Goal: Task Accomplishment & Management: Use online tool/utility

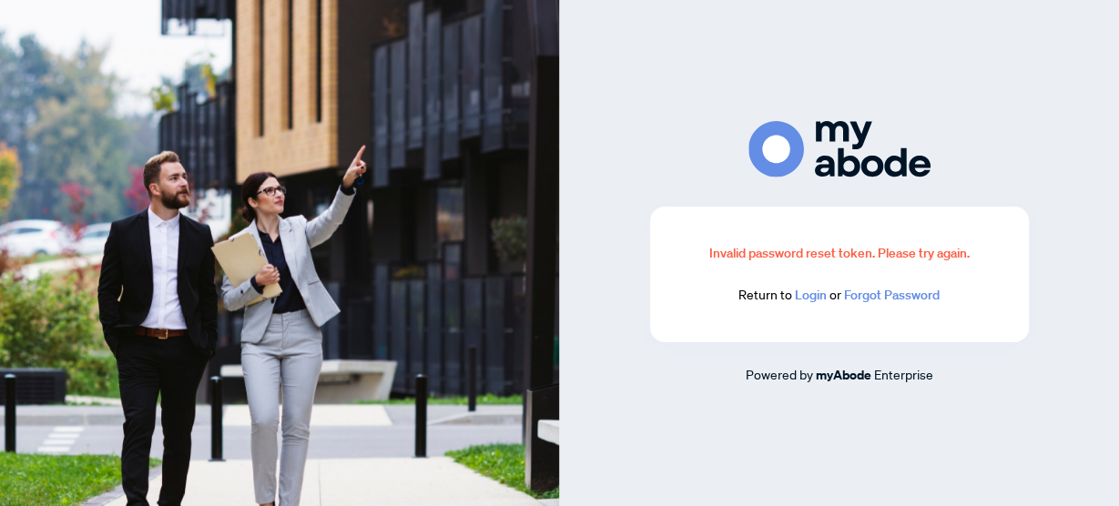
click at [807, 299] on link "Login" at bounding box center [811, 295] width 32 height 16
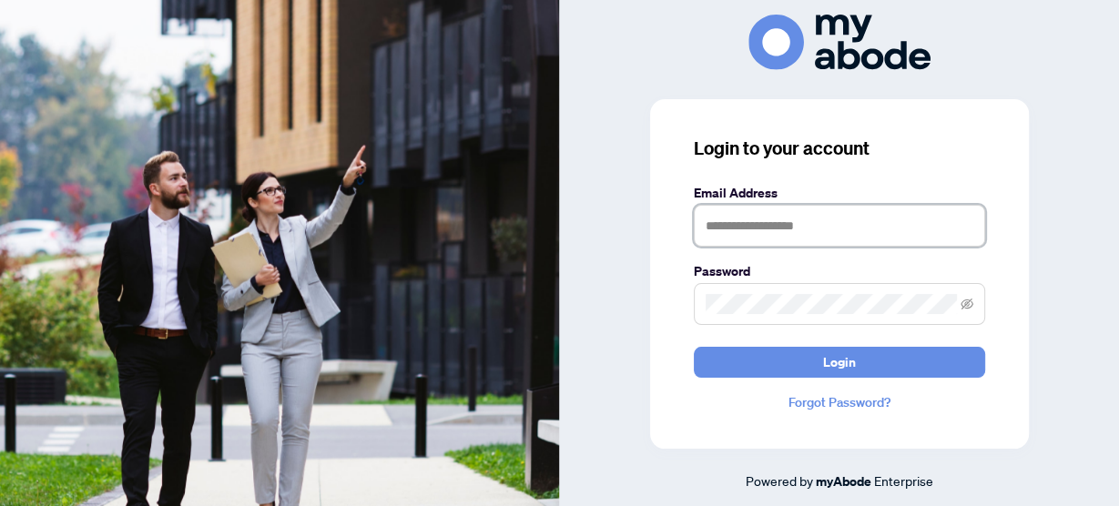
click at [744, 219] on input "text" at bounding box center [839, 226] width 291 height 42
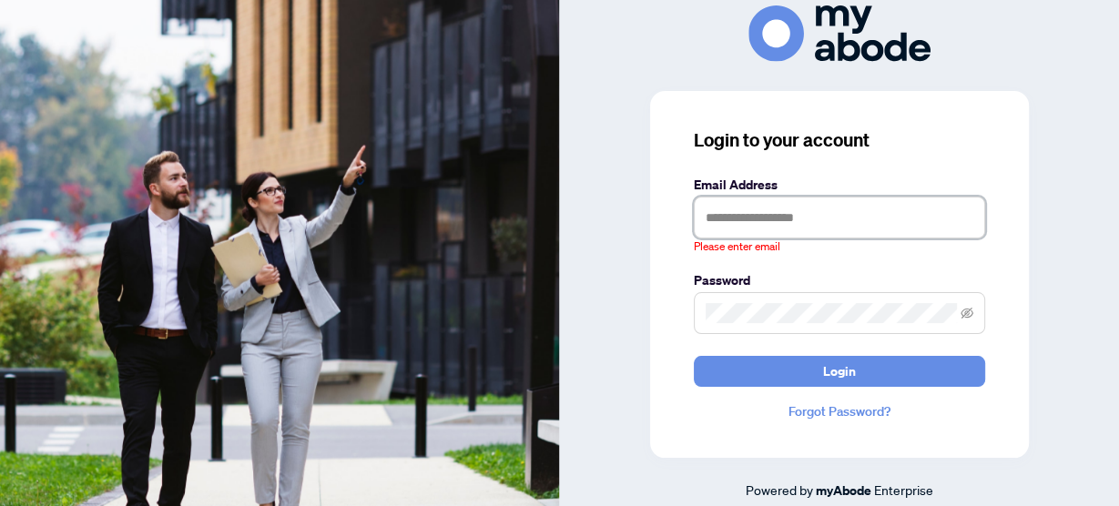
type input "**********"
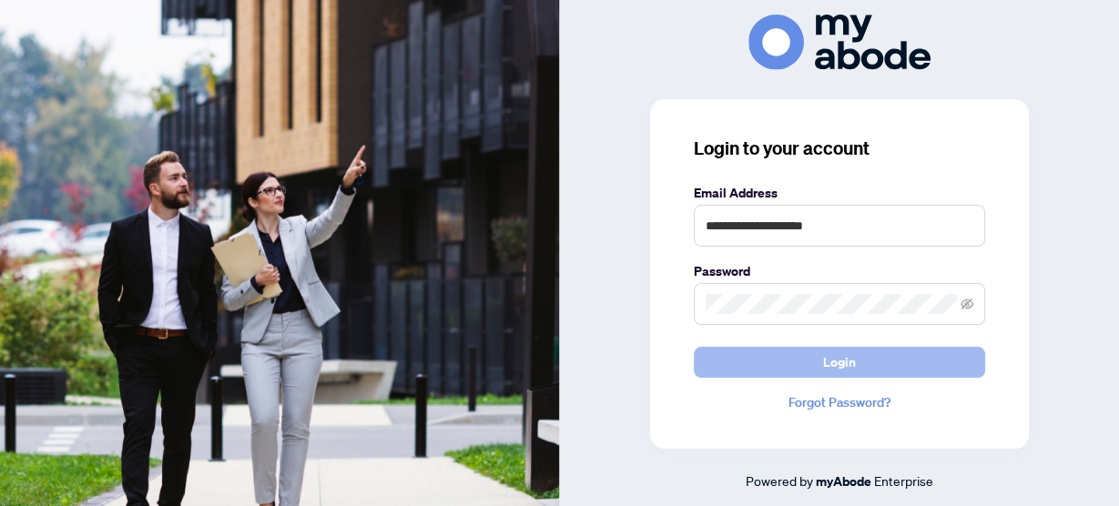
click at [848, 352] on span "Login" at bounding box center [839, 362] width 33 height 29
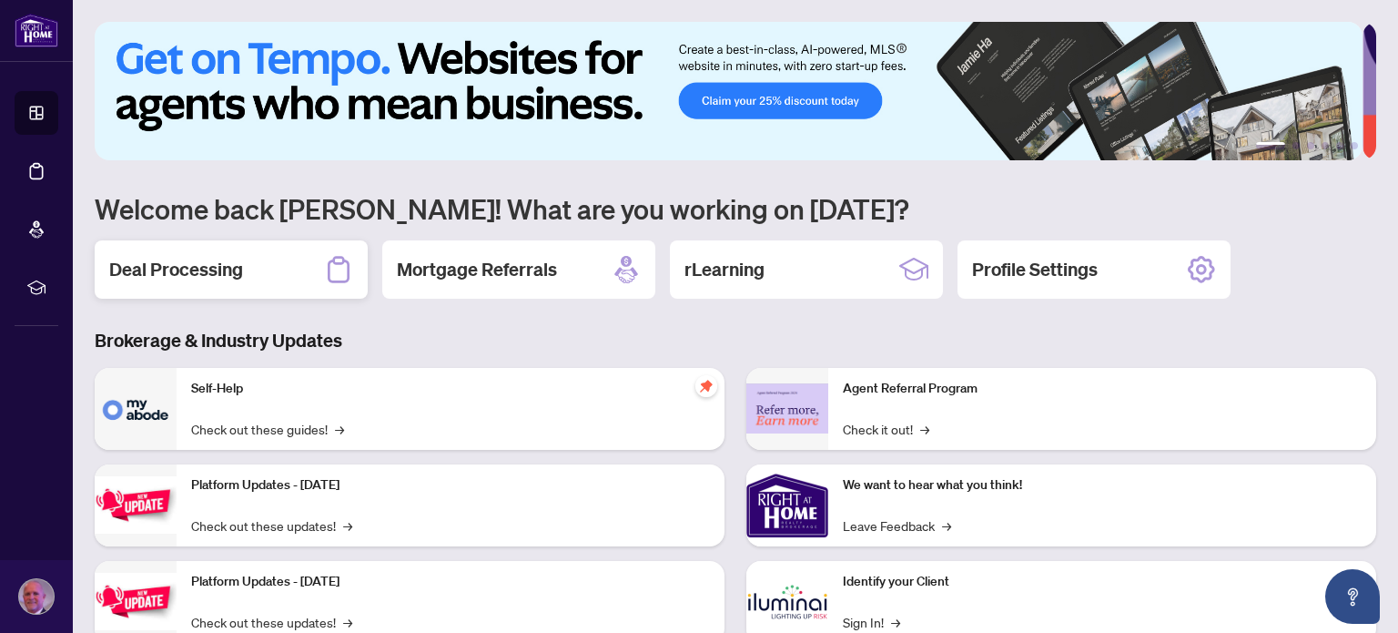
click at [199, 269] on h2 "Deal Processing" at bounding box center [176, 269] width 134 height 25
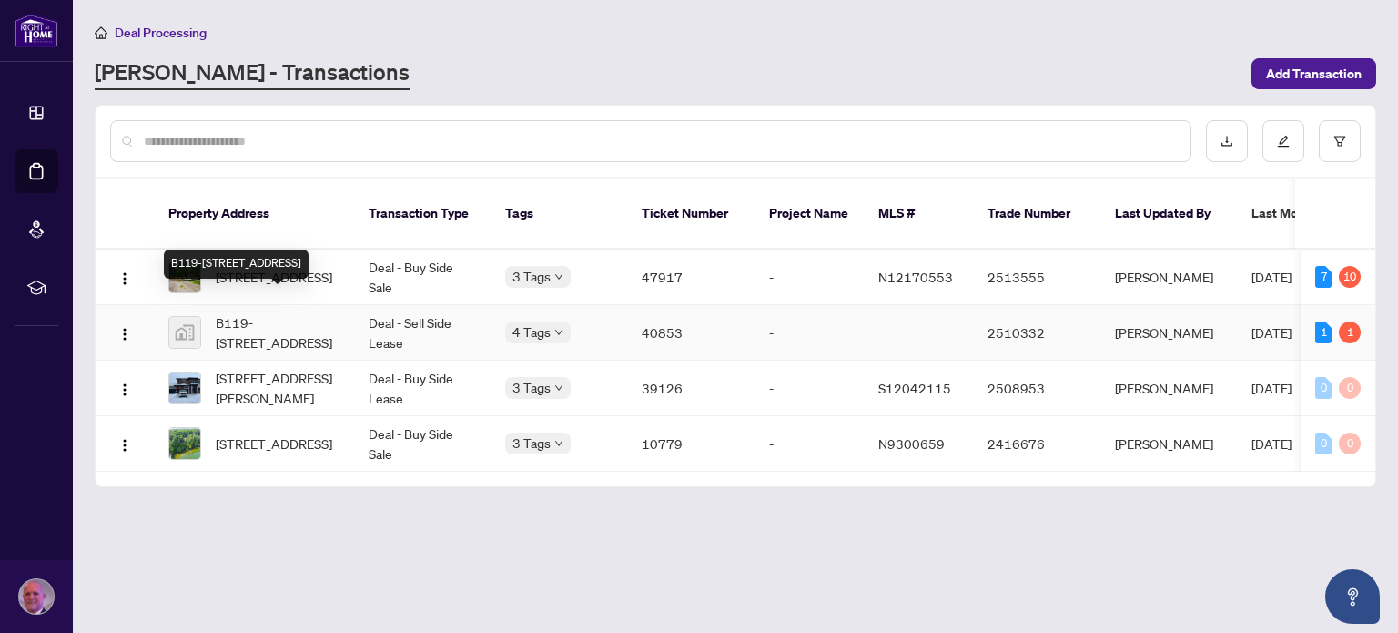
click at [294, 312] on span "B119-[STREET_ADDRESS]" at bounding box center [278, 332] width 124 height 40
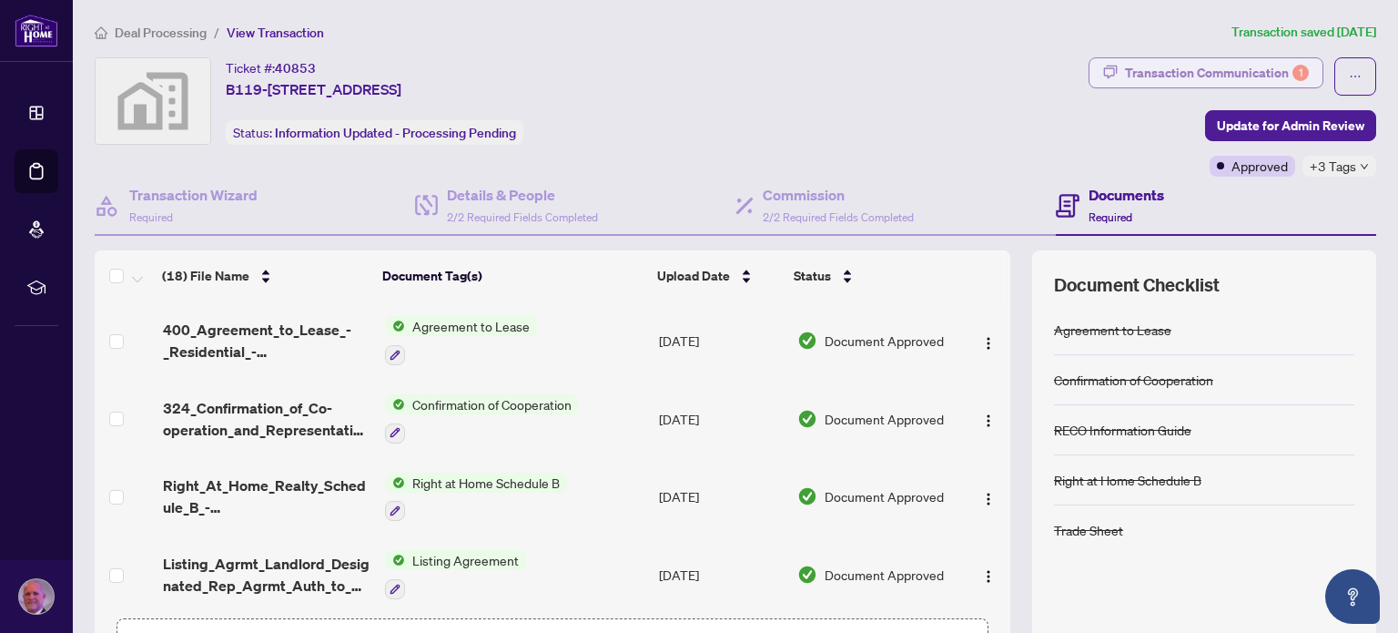
click at [1232, 73] on div "Transaction Communication 1" at bounding box center [1217, 72] width 184 height 29
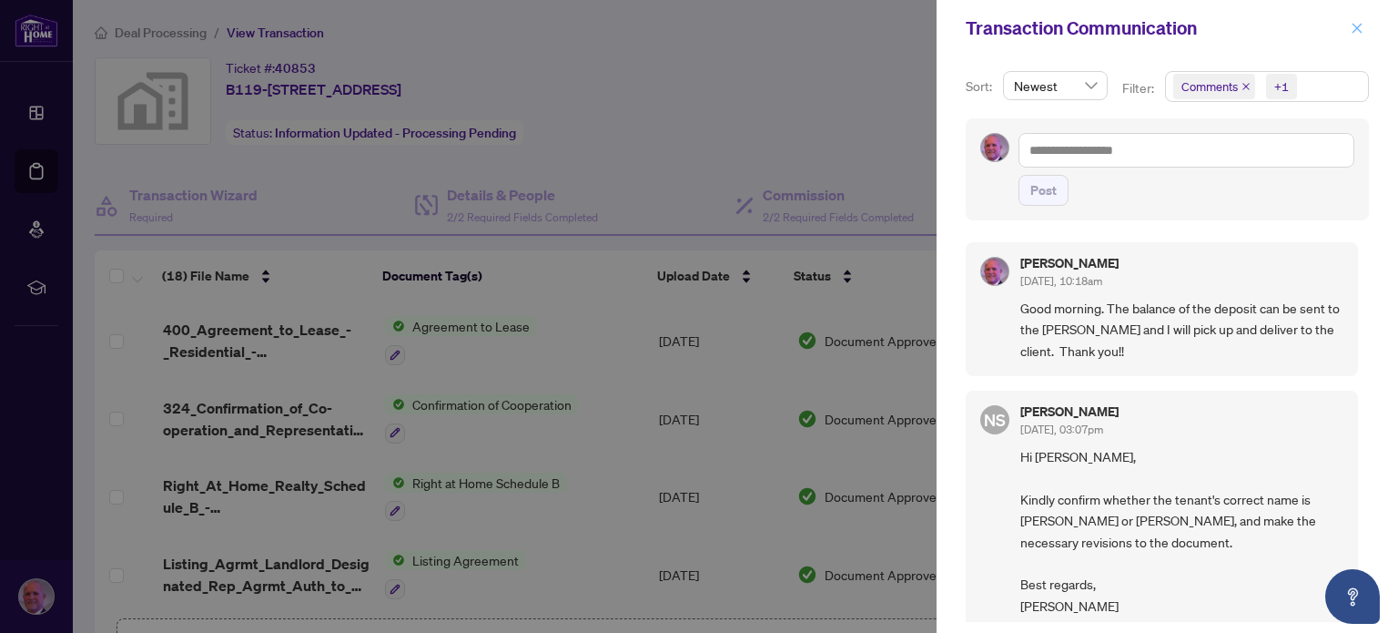
click at [1352, 27] on icon "close" at bounding box center [1357, 28] width 13 height 13
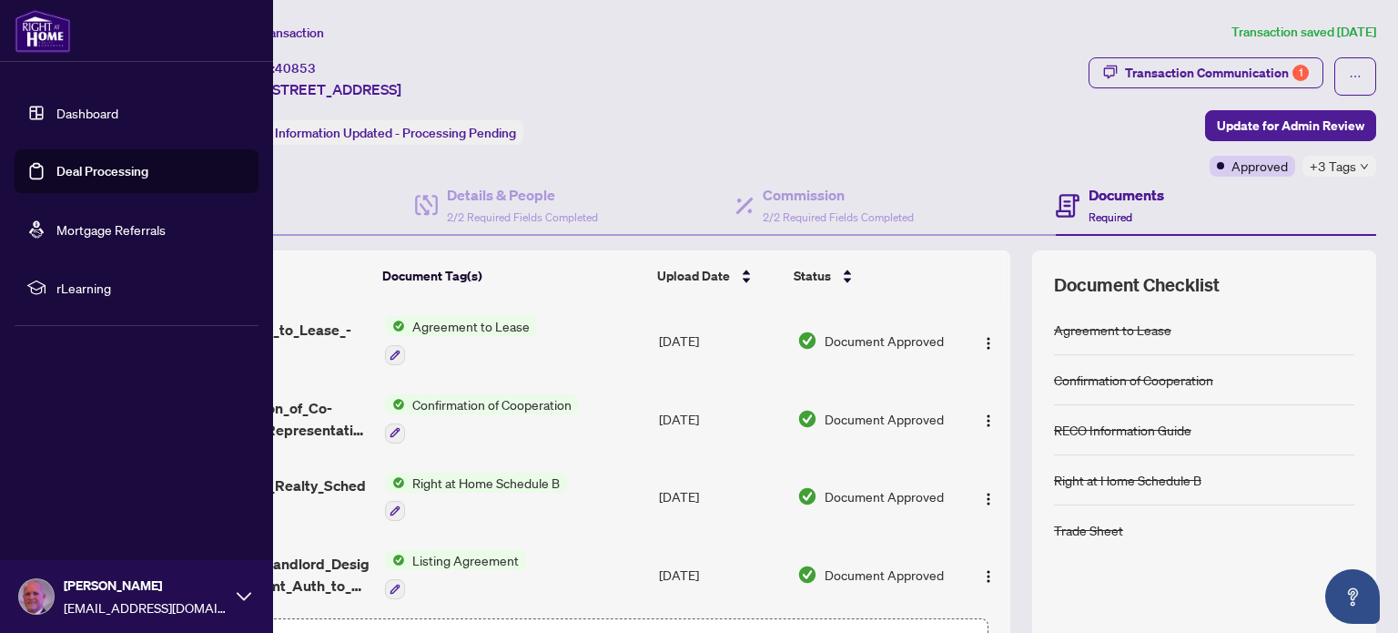
click at [90, 167] on link "Deal Processing" at bounding box center [102, 171] width 92 height 16
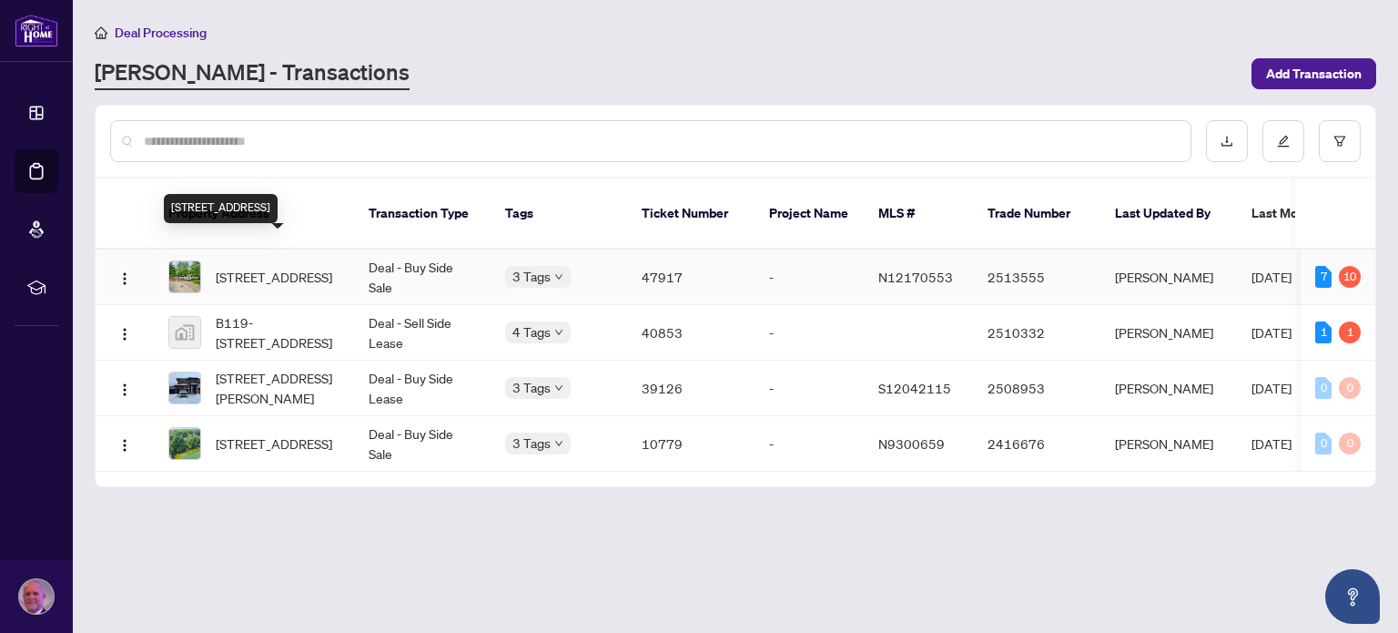
click at [251, 267] on span "[STREET_ADDRESS]" at bounding box center [274, 277] width 117 height 20
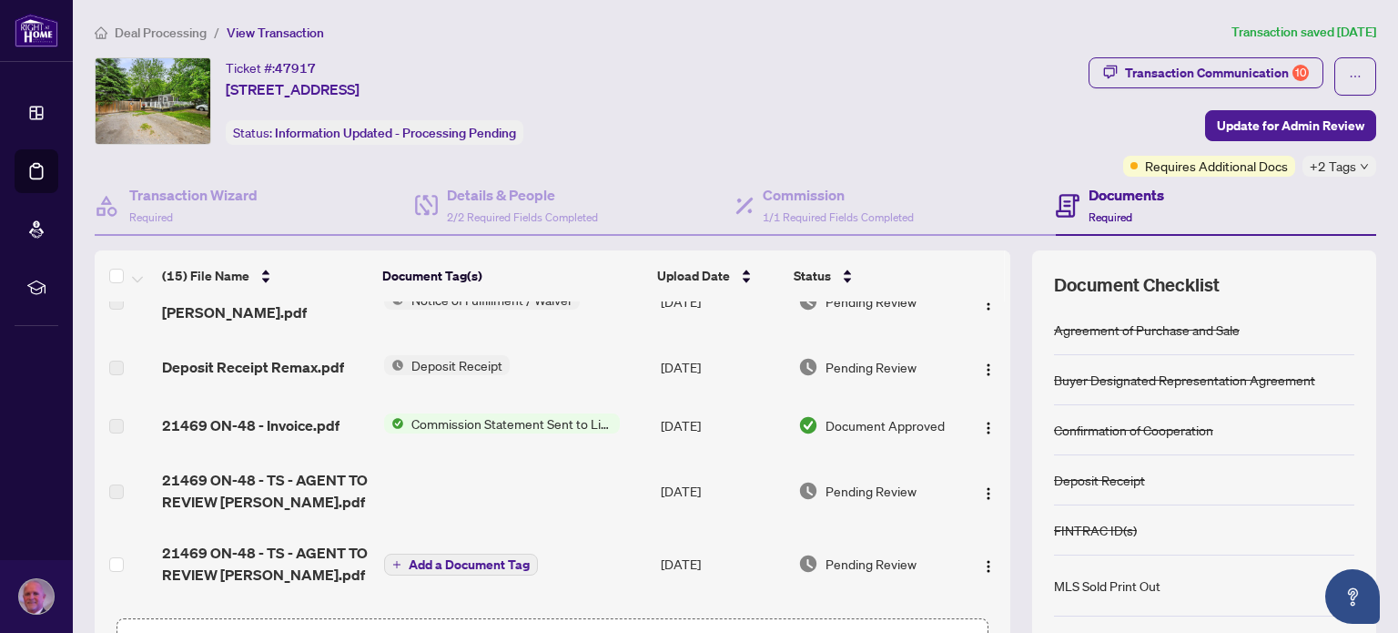
scroll to position [260, 0]
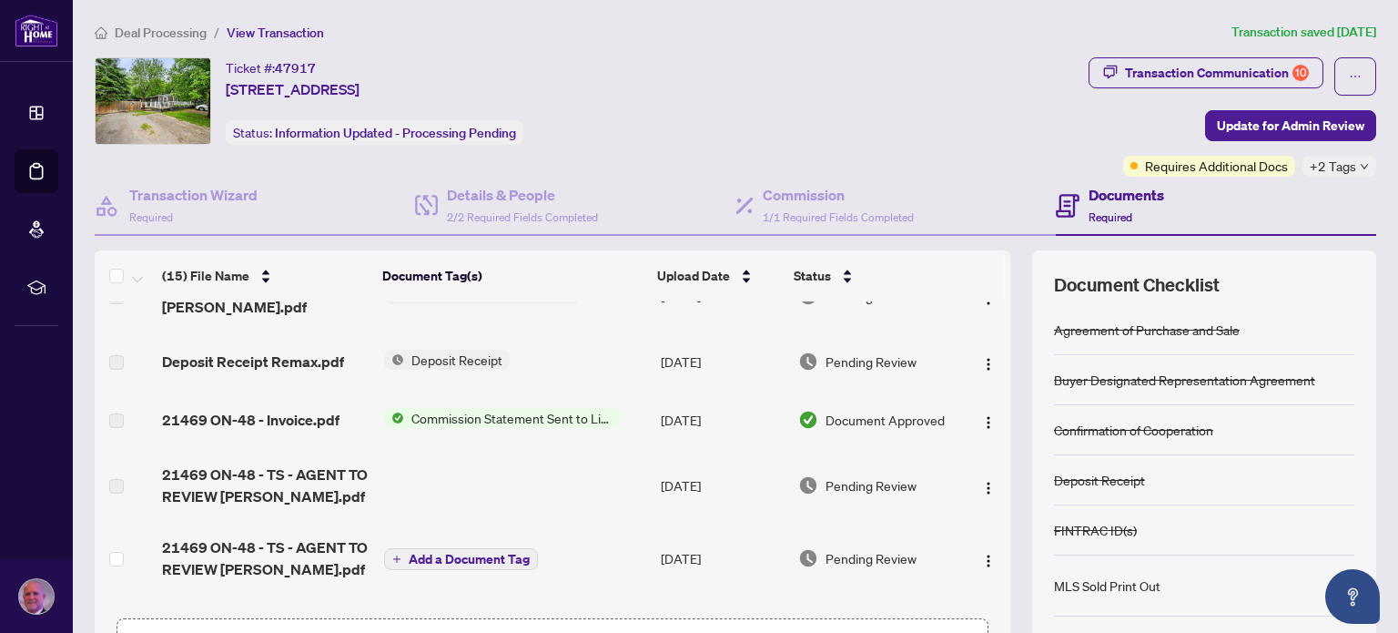
click at [431, 414] on span "Commission Statement Sent to Listing Brokerage" at bounding box center [512, 418] width 216 height 20
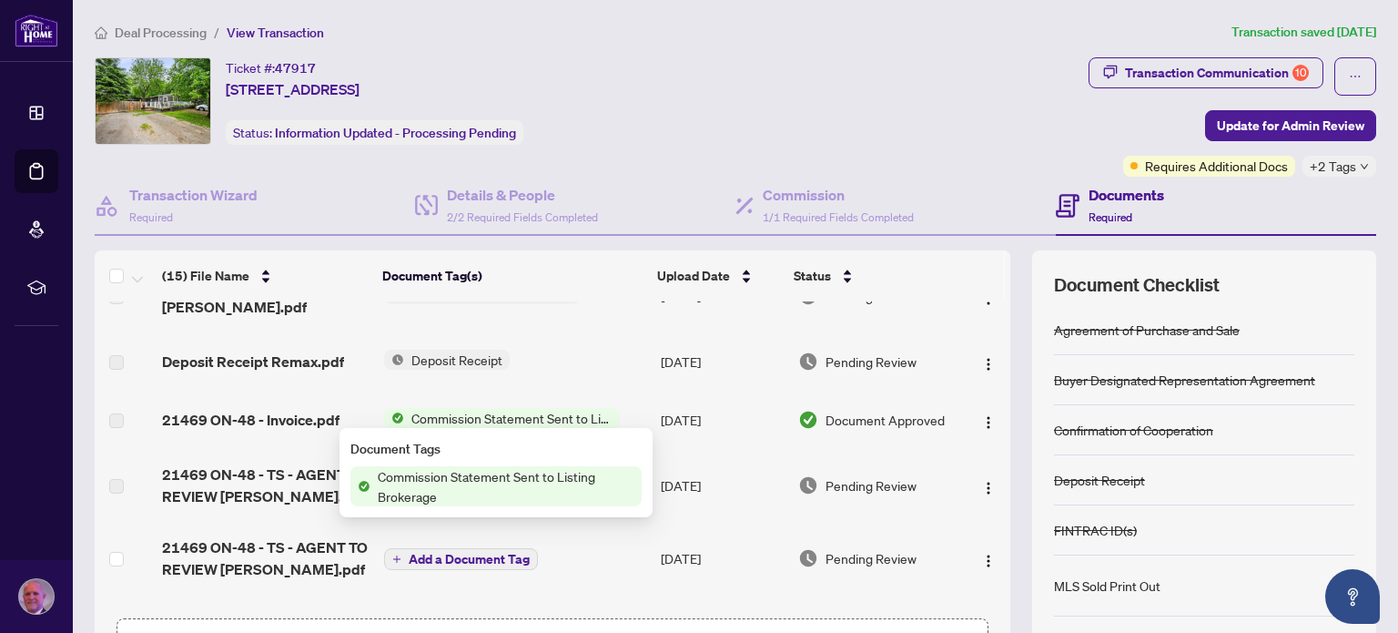
click at [416, 472] on span "Commission Statement Sent to Listing Brokerage" at bounding box center [505, 486] width 271 height 40
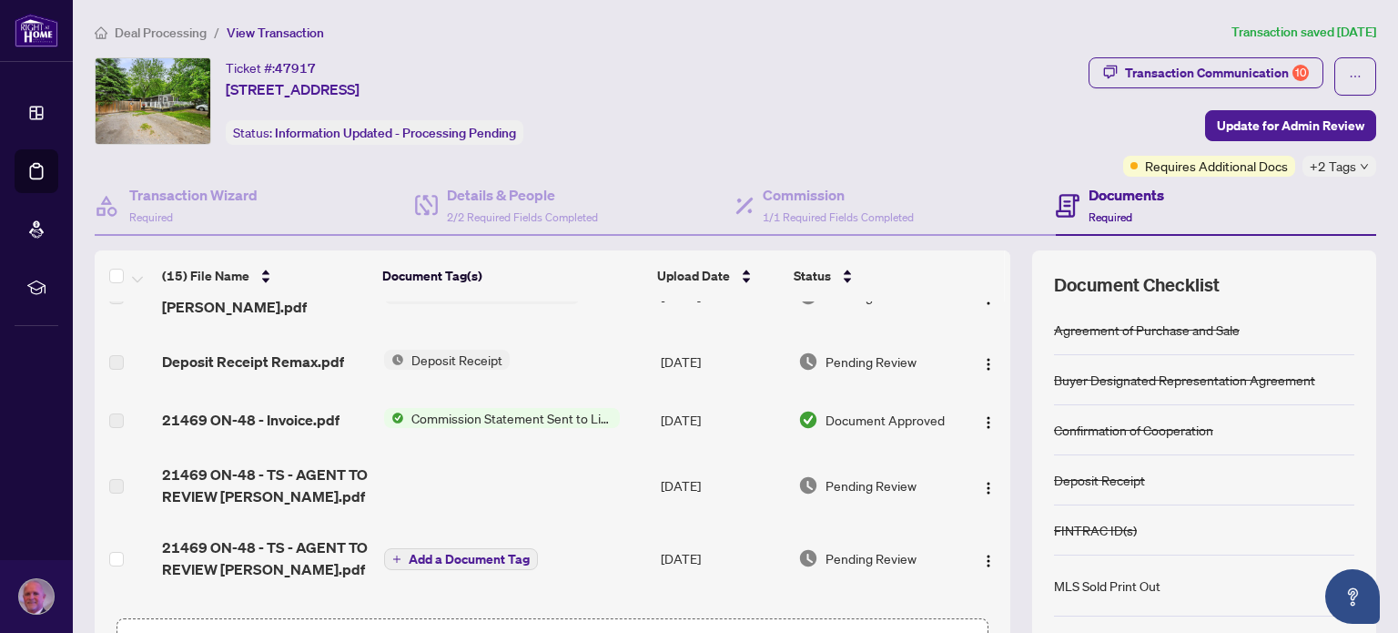
click at [567, 309] on td "Notice of Fulfillment / Waiver" at bounding box center [515, 295] width 277 height 73
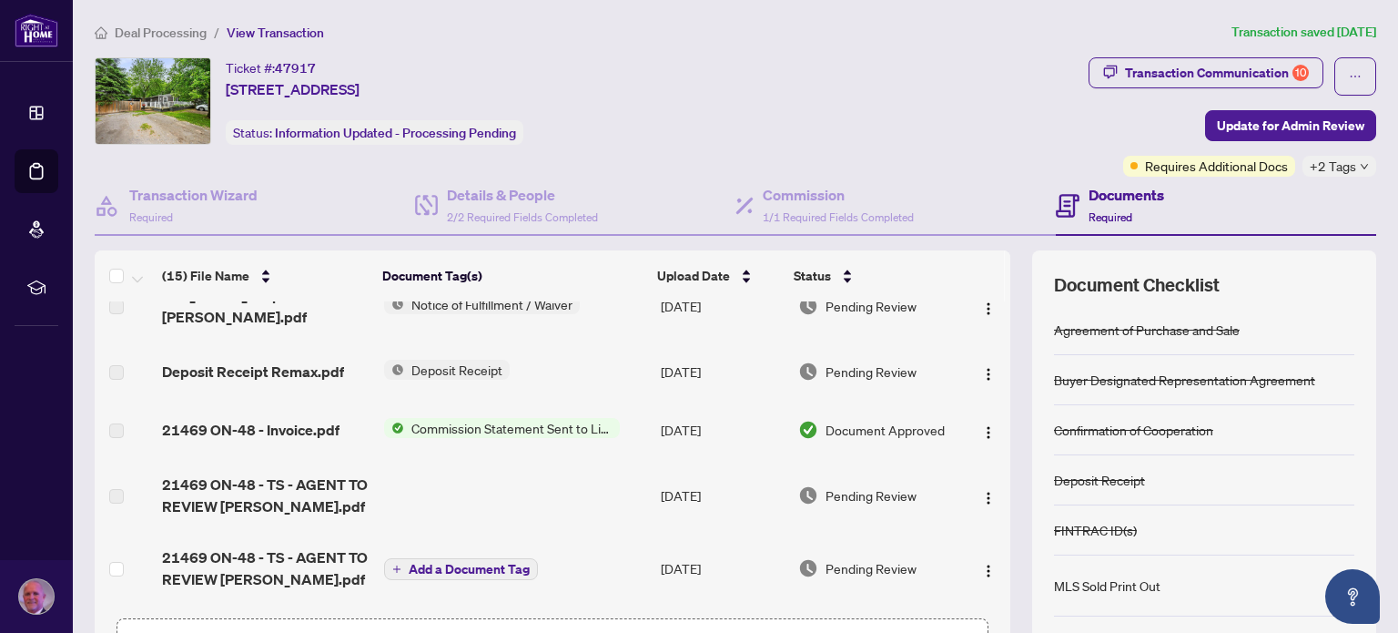
scroll to position [0, 0]
